Goal: Task Accomplishment & Management: Manage account settings

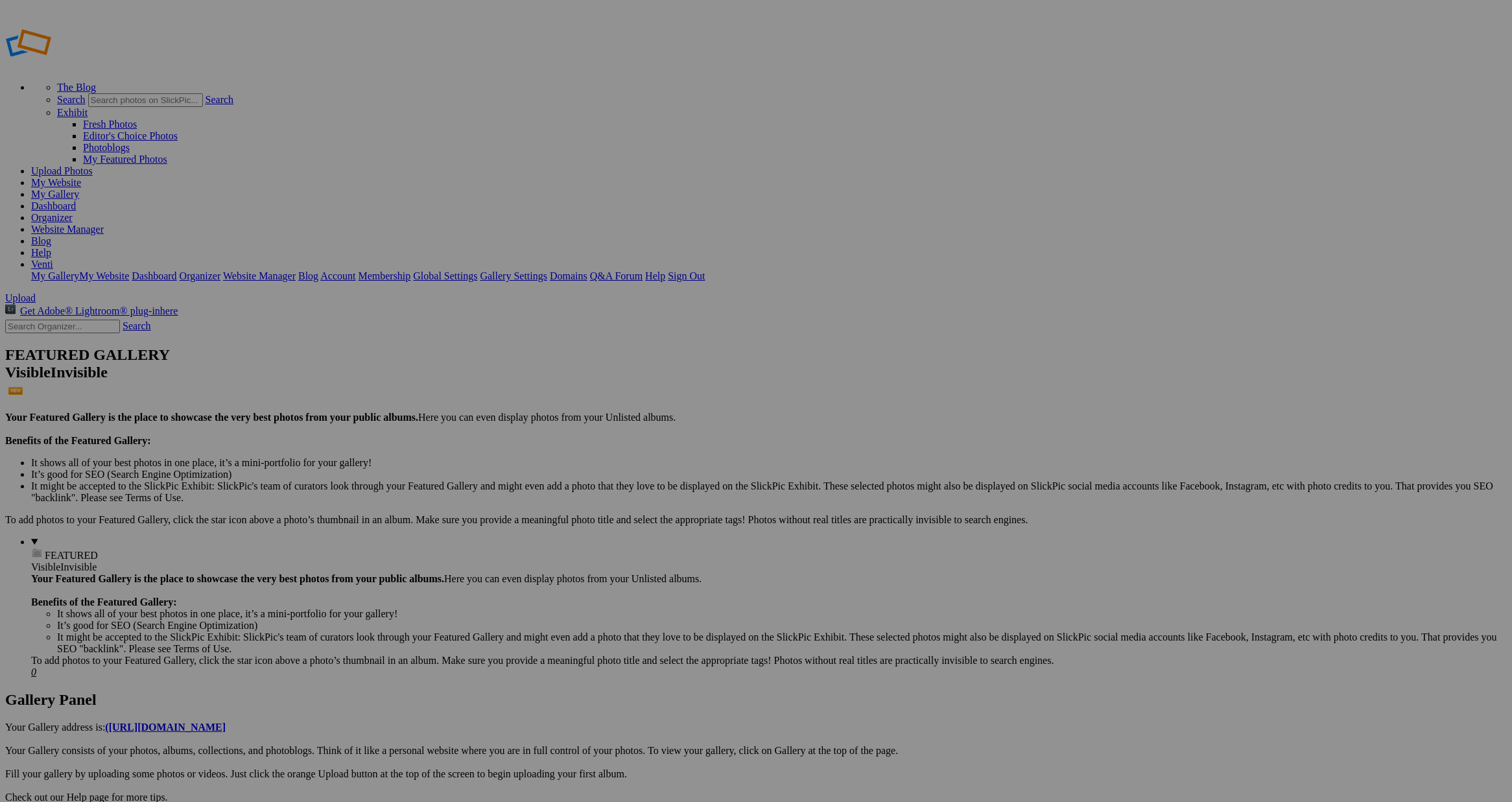
drag, startPoint x: 1110, startPoint y: 67, endPoint x: 1112, endPoint y: 76, distance: 9.2
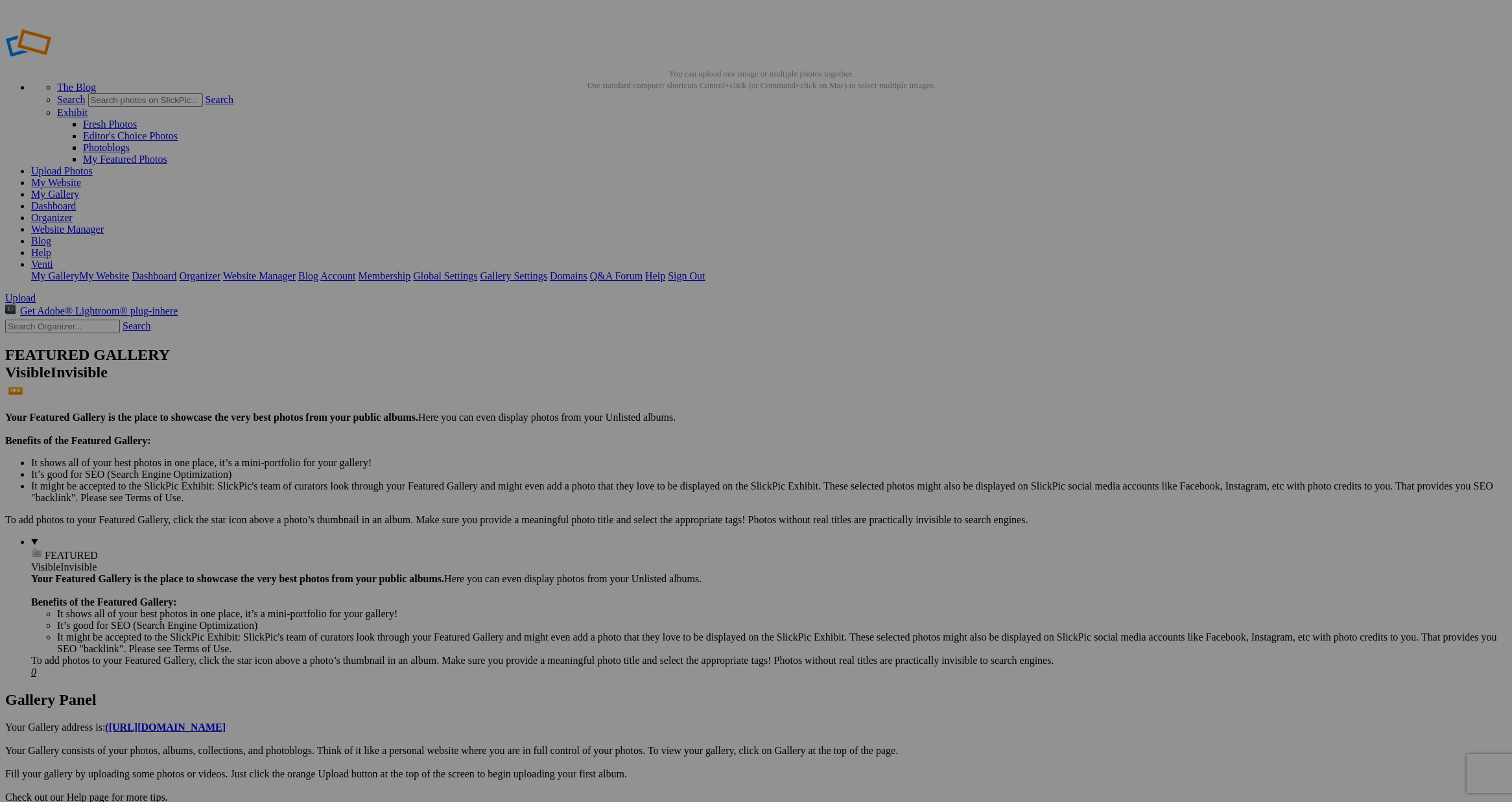
click at [670, 490] on span "Yes" at bounding box center [663, 486] width 15 height 11
drag, startPoint x: 408, startPoint y: 272, endPoint x: 716, endPoint y: 241, distance: 309.6
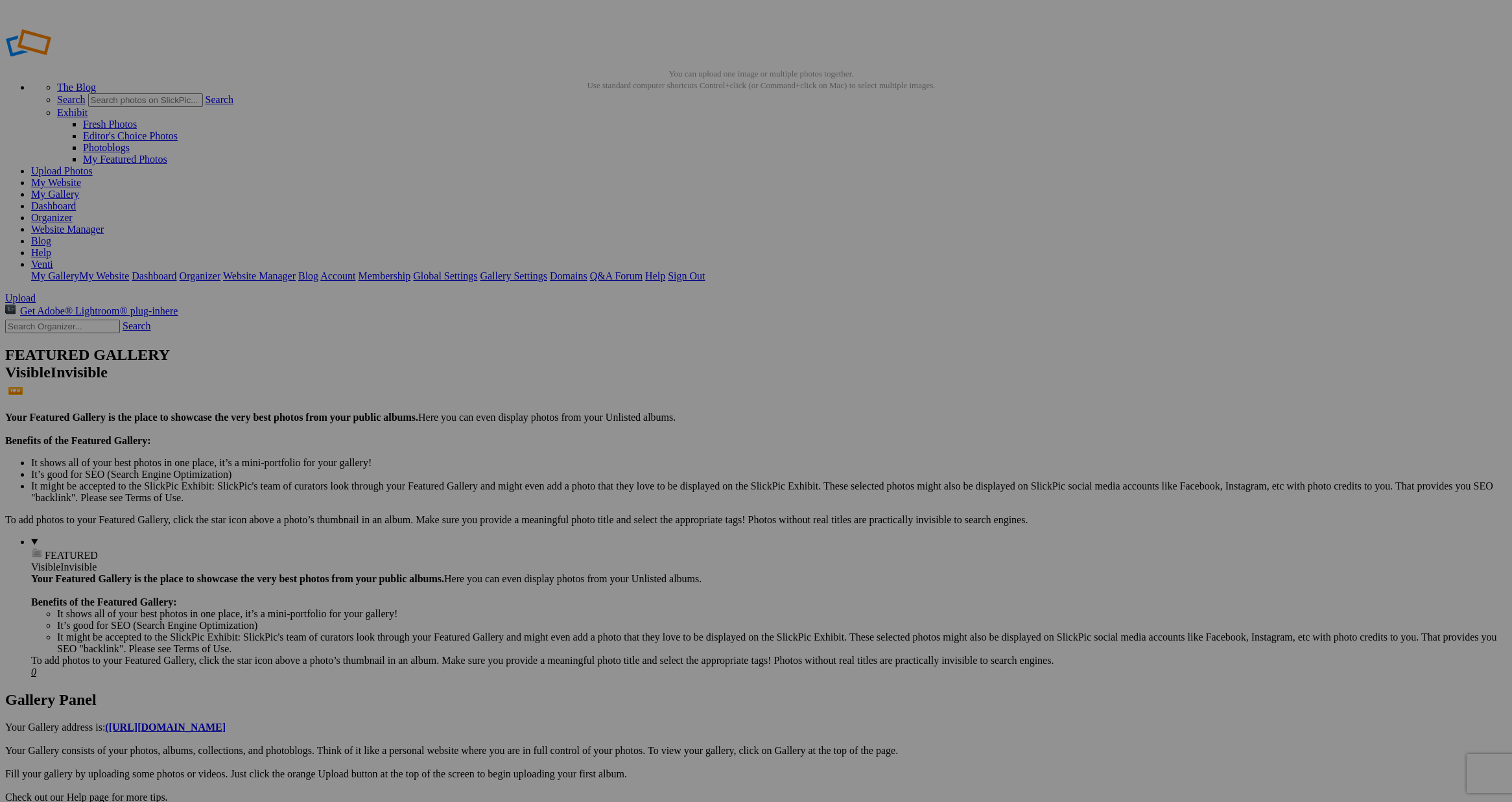
click at [104, 223] on link "Website Manager" at bounding box center [67, 229] width 73 height 11
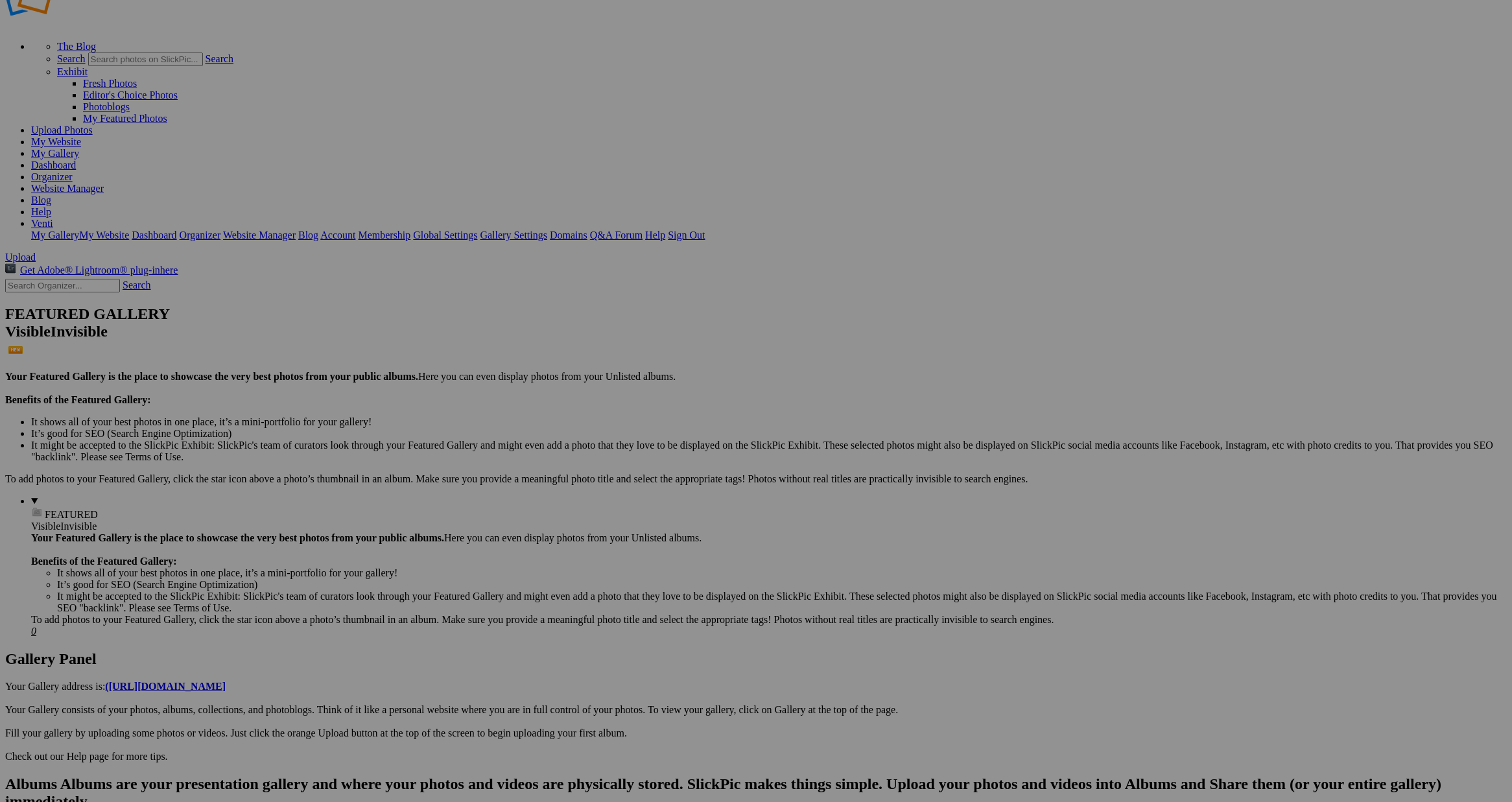
scroll to position [41, 0]
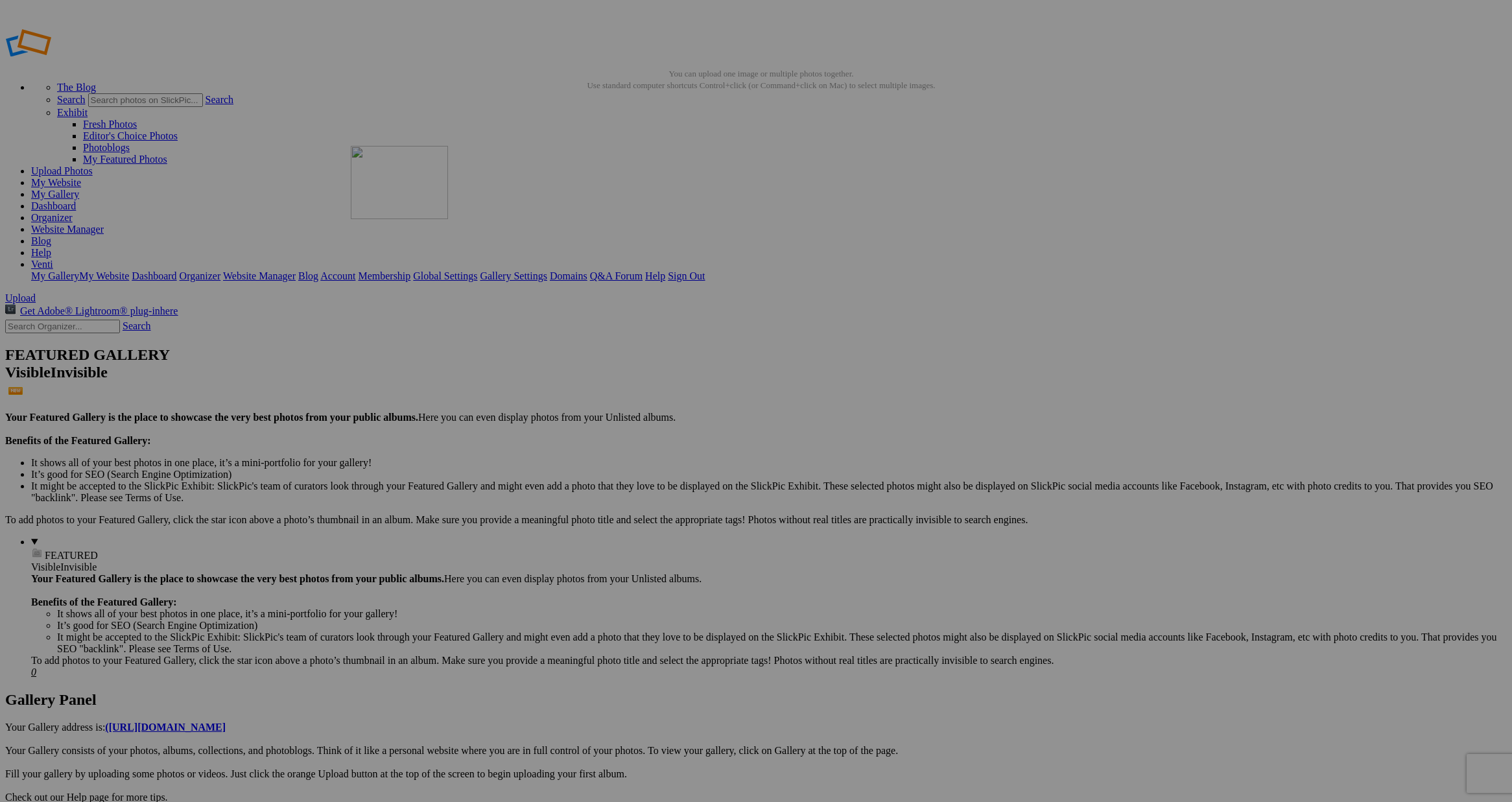
drag, startPoint x: 751, startPoint y: 272, endPoint x: 538, endPoint y: 239, distance: 215.5
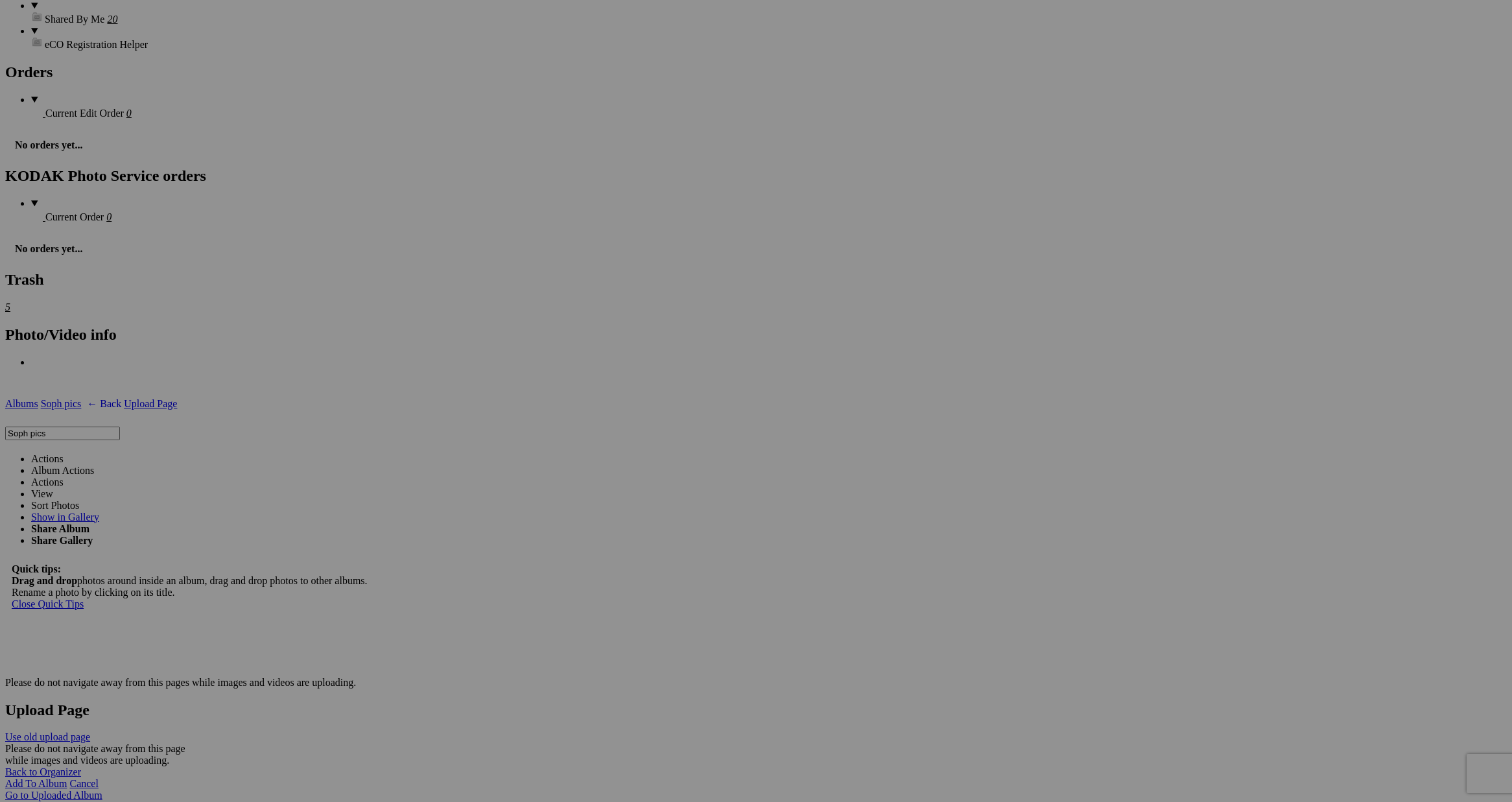
scroll to position [2295, 0]
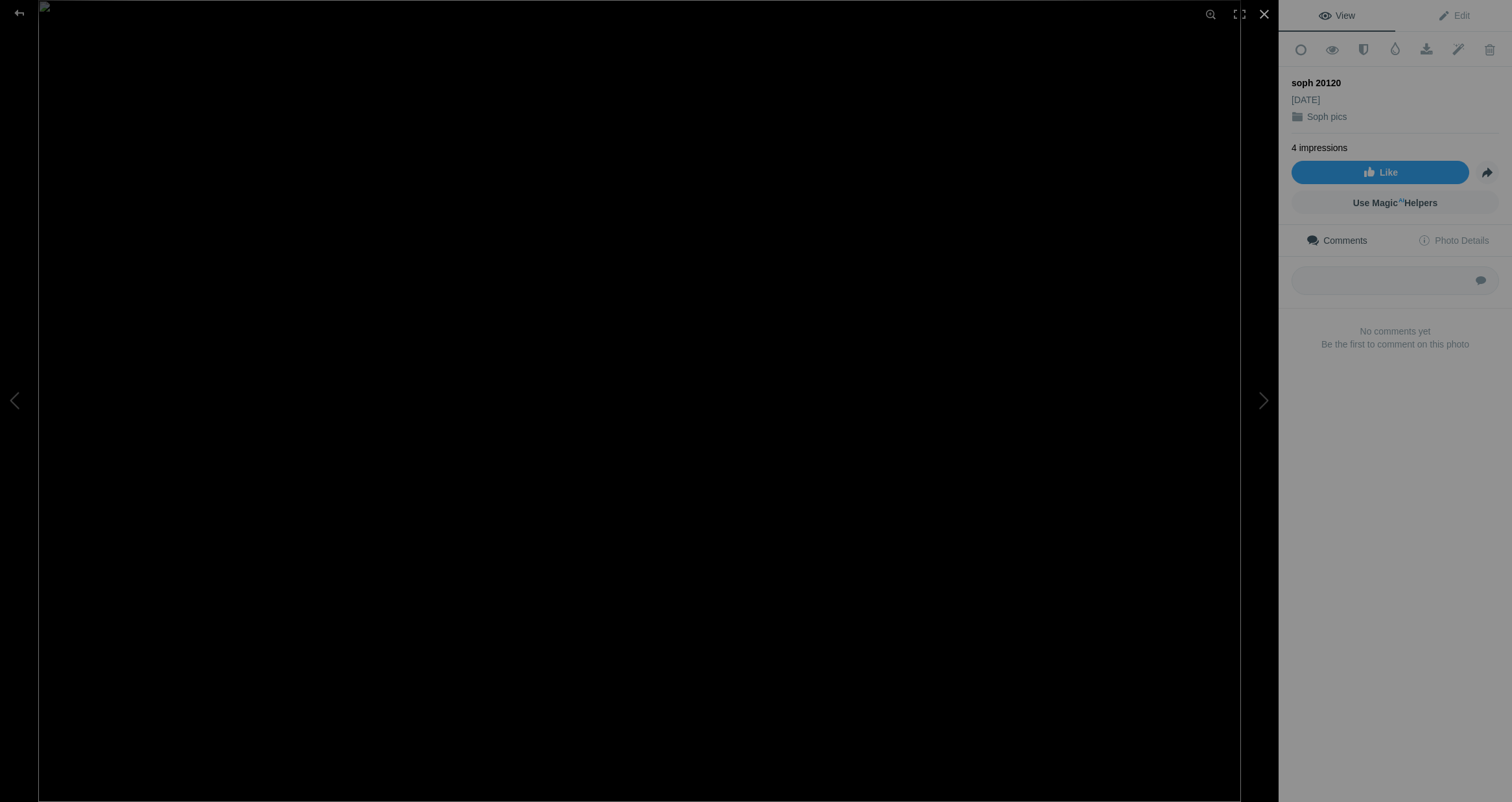
click at [1265, 14] on div at bounding box center [1264, 14] width 28 height 28
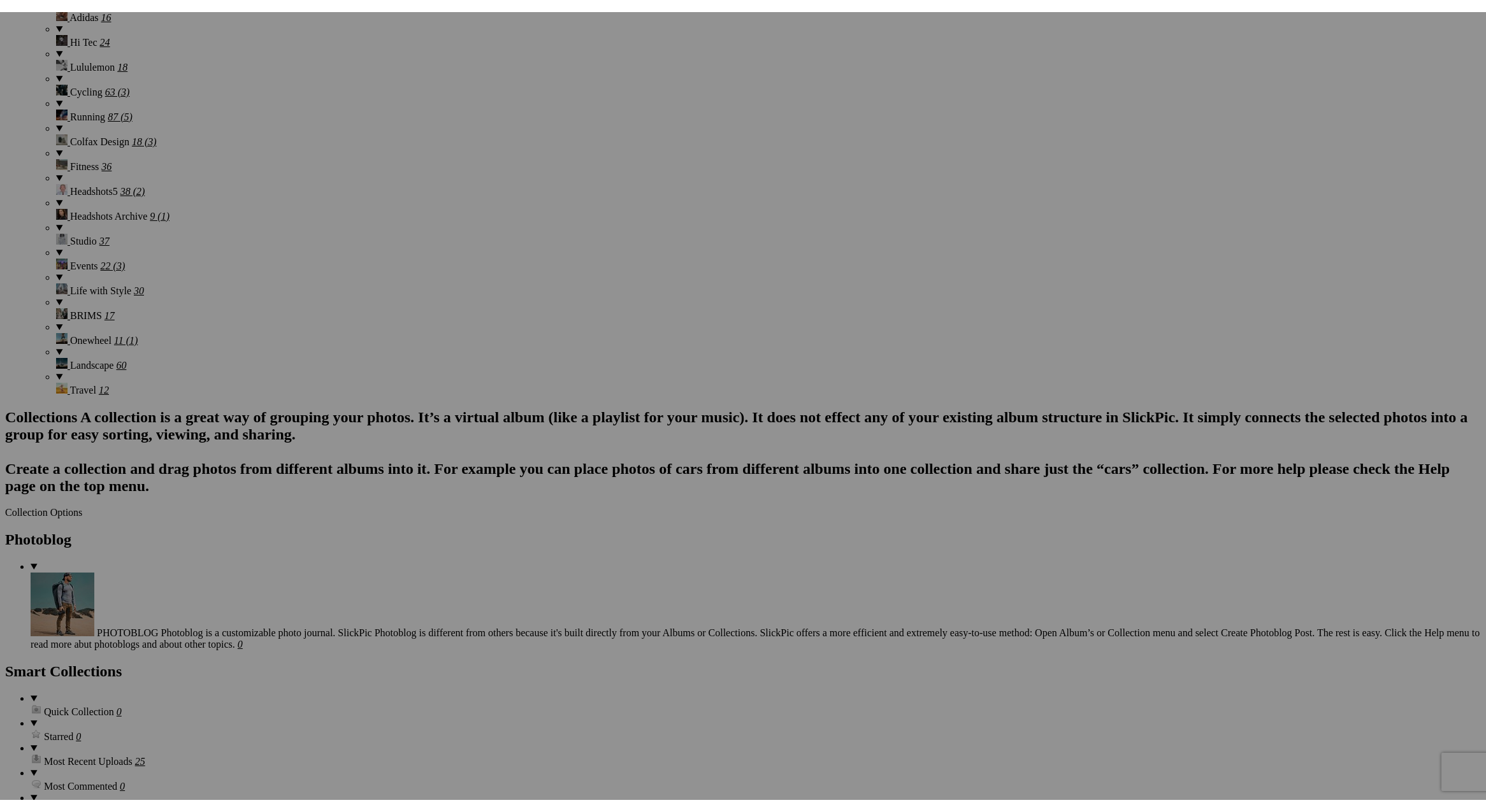
scroll to position [1484, 0]
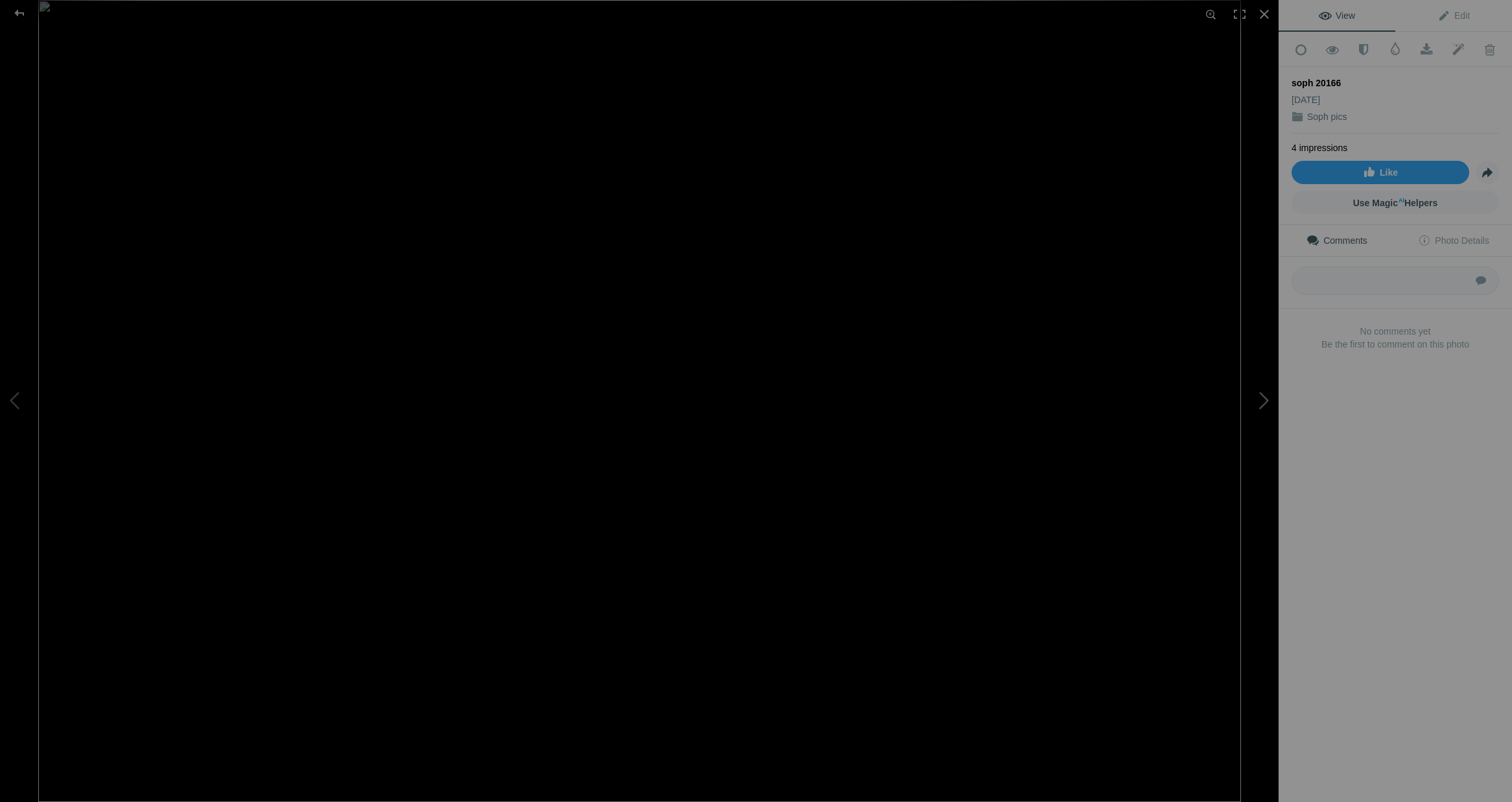
click at [1268, 403] on button at bounding box center [1229, 401] width 97 height 289
click at [1260, 19] on div at bounding box center [1264, 14] width 28 height 28
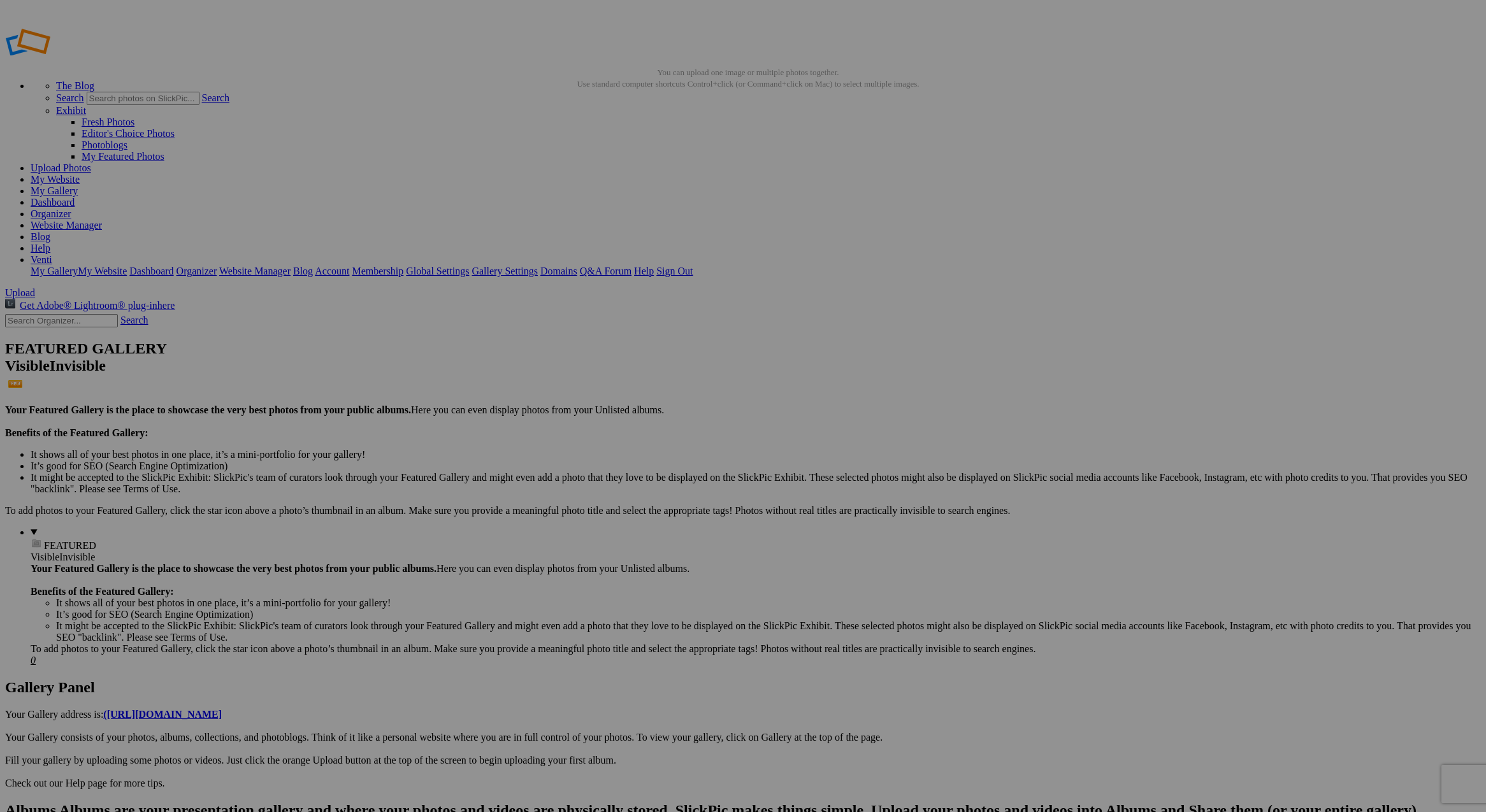
scroll to position [0, 0]
